Goal: Task Accomplishment & Management: Complete application form

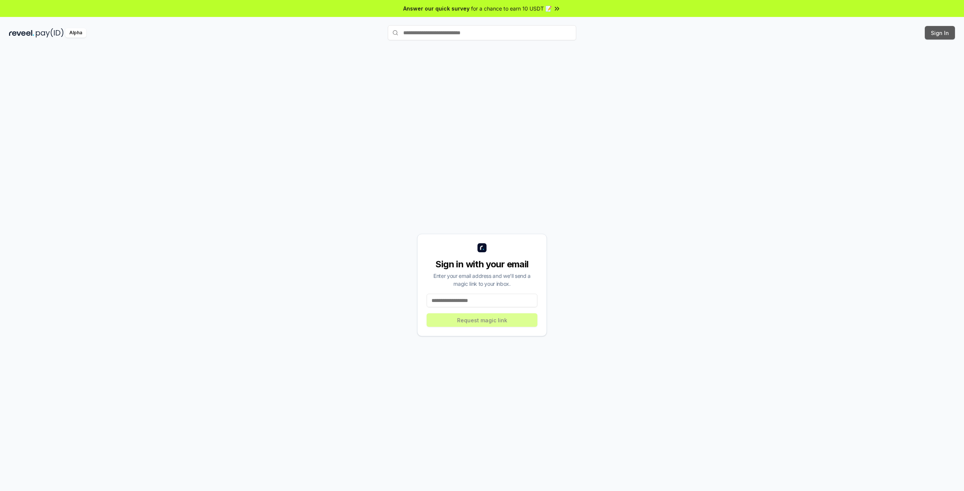
click at [937, 30] on button "Sign In" at bounding box center [940, 33] width 30 height 14
click at [478, 306] on input at bounding box center [482, 301] width 111 height 14
type input "**********"
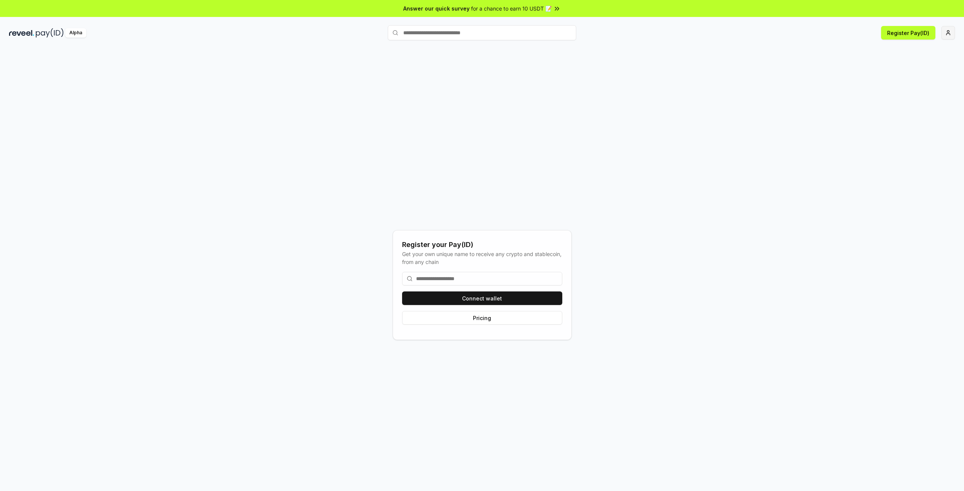
click at [948, 35] on html "Answer our quick survey for a chance to earn 10 USDT 📝 Alpha Register Pay(ID) R…" at bounding box center [482, 245] width 964 height 491
click at [947, 33] on html "Answer our quick survey for a chance to earn 10 USDT 📝 Alpha Register Pay(ID) R…" at bounding box center [482, 245] width 964 height 491
click at [73, 33] on div "Alpha" at bounding box center [75, 32] width 21 height 9
click at [44, 37] on img at bounding box center [50, 32] width 28 height 9
click at [941, 29] on html "Answer our quick survey for a chance to earn 10 USDT 📝 Alpha Register Pay(ID) R…" at bounding box center [482, 245] width 964 height 491
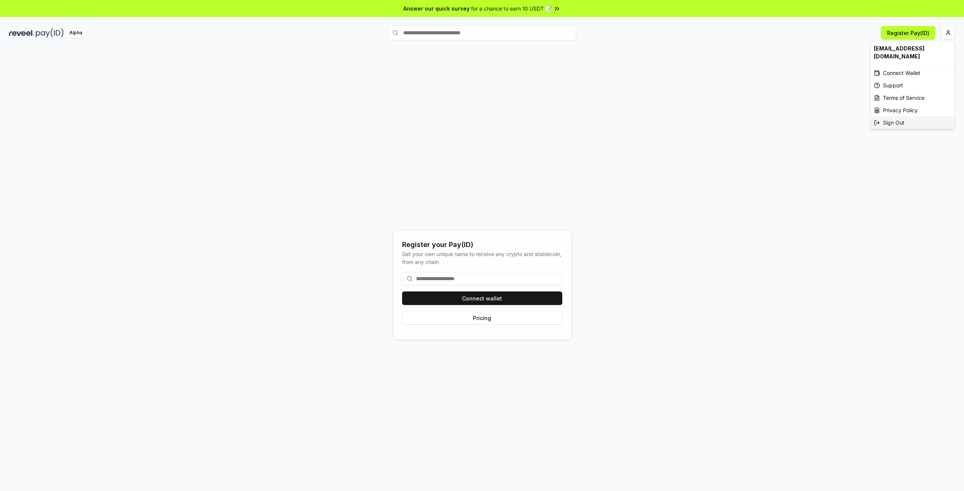
click at [898, 117] on div "Sign Out" at bounding box center [913, 122] width 84 height 12
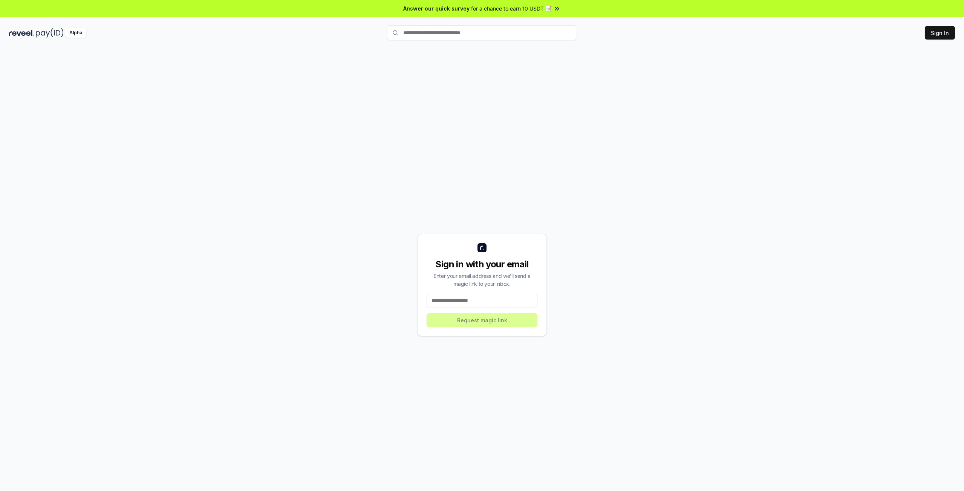
click at [448, 305] on input at bounding box center [482, 301] width 111 height 14
type input "**********"
click at [496, 318] on button "Request magic link" at bounding box center [482, 321] width 111 height 14
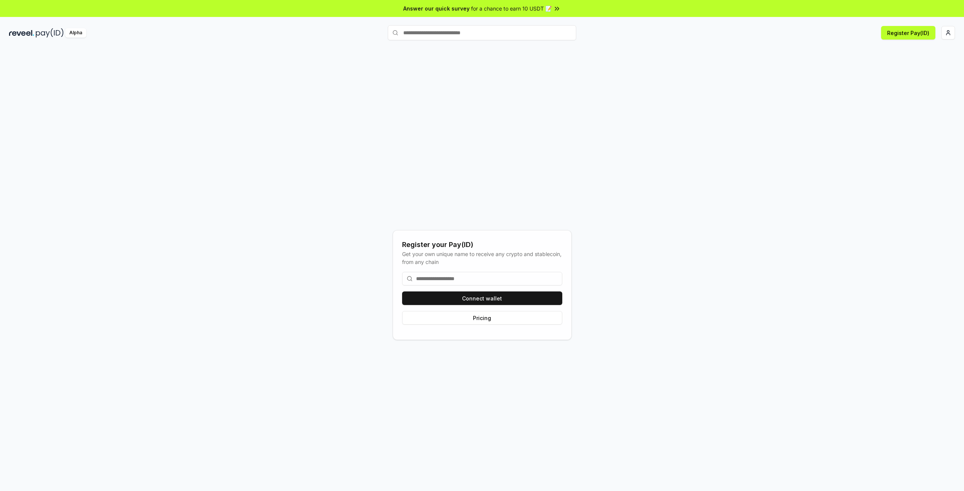
click at [809, 61] on div "Register your Pay(ID) Get your own unique name to receive any crypto and stable…" at bounding box center [482, 285] width 946 height 455
click at [941, 32] on html "Answer our quick survey for a chance to earn 10 USDT 📝 Alpha Register Pay(ID) R…" at bounding box center [482, 245] width 964 height 491
click at [951, 30] on html "Answer our quick survey for a chance to earn 10 USDT 📝 Alpha Register Pay(ID) R…" at bounding box center [482, 245] width 964 height 491
drag, startPoint x: 486, startPoint y: 275, endPoint x: 492, endPoint y: 275, distance: 6.4
click at [485, 275] on input at bounding box center [482, 279] width 160 height 14
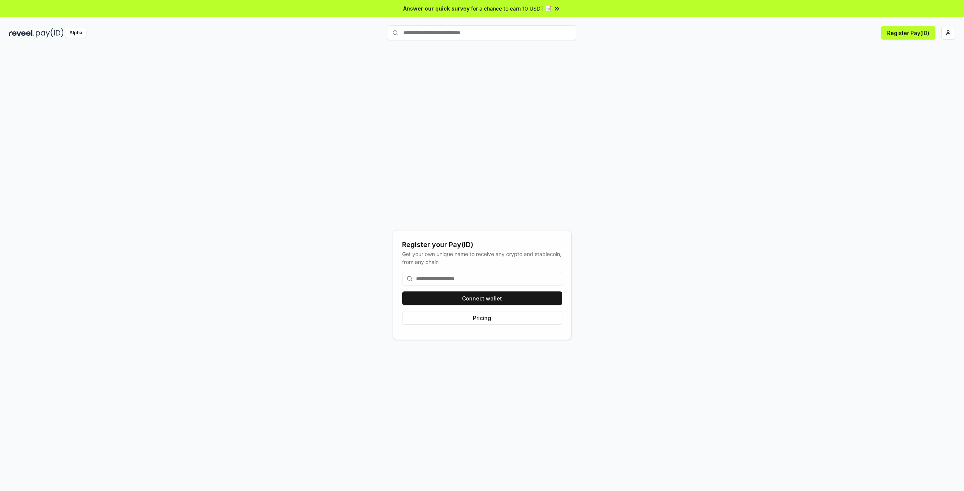
drag, startPoint x: 501, startPoint y: 275, endPoint x: 491, endPoint y: 273, distance: 10.3
drag, startPoint x: 491, startPoint y: 273, endPoint x: 486, endPoint y: 273, distance: 4.9
drag, startPoint x: 486, startPoint y: 273, endPoint x: 481, endPoint y: 273, distance: 5.3
click at [481, 273] on input at bounding box center [482, 279] width 160 height 14
